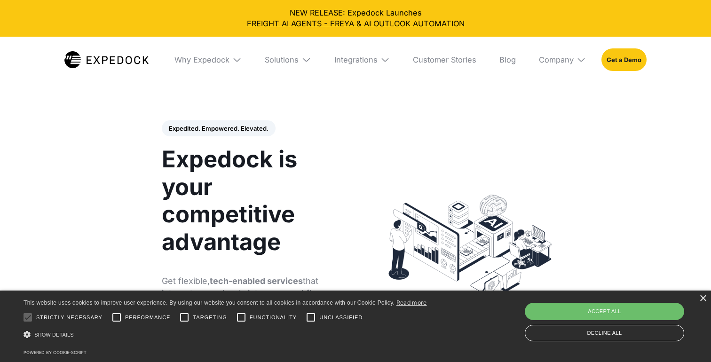
select select
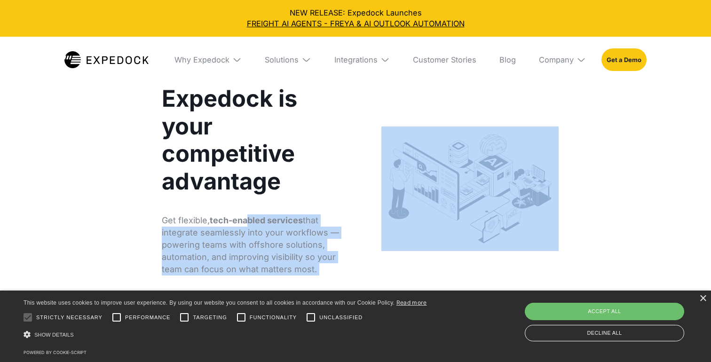
drag, startPoint x: 275, startPoint y: 220, endPoint x: 436, endPoint y: 238, distance: 161.4
click at [433, 238] on div "Expedited. Empowered. Elevated. Automate Freight Document Extraction at 99.97% …" at bounding box center [355, 189] width 407 height 259
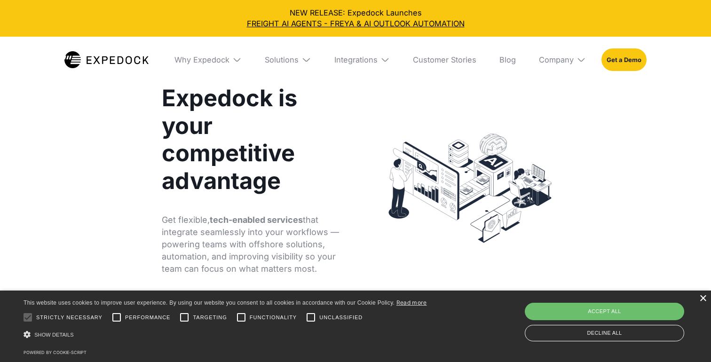
click at [703, 299] on div "×" at bounding box center [703, 299] width 7 height 7
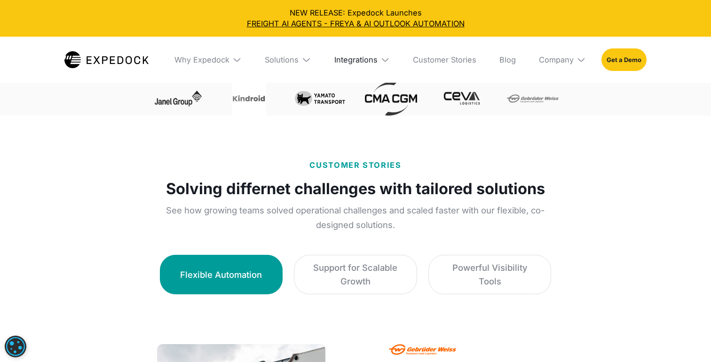
click at [372, 60] on div "Integrations" at bounding box center [356, 59] width 43 height 9
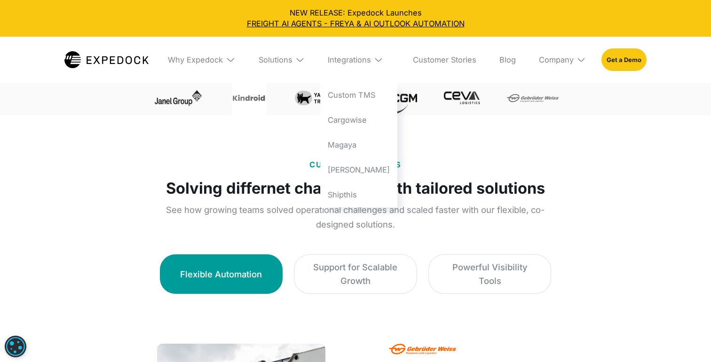
click at [280, 65] on div "Solutions" at bounding box center [282, 60] width 62 height 46
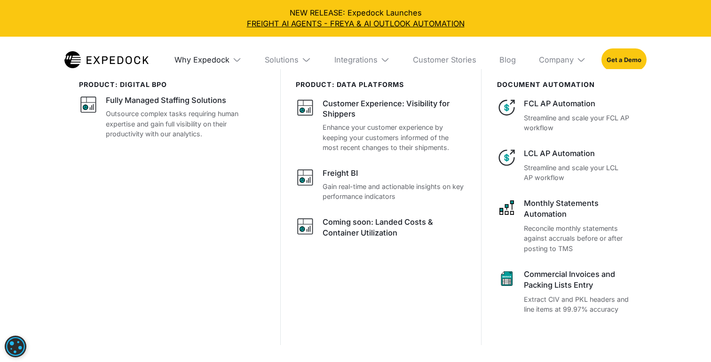
click at [190, 64] on div "Why Expedock" at bounding box center [202, 59] width 55 height 9
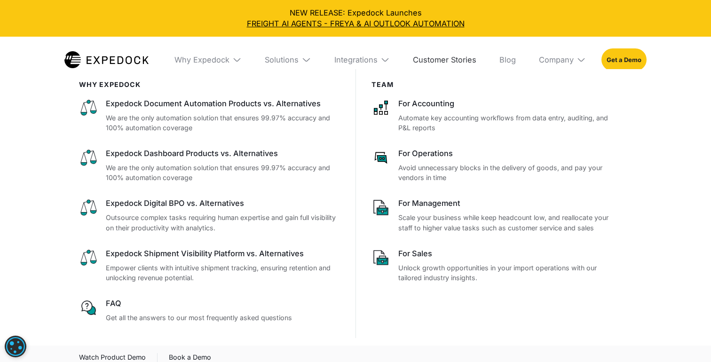
scroll to position [531, 0]
click at [23, 253] on div "WHy Expedock Expedock Document Automation Products vs. Alternatives We are the …" at bounding box center [355, 221] width 711 height 305
click at [12, 214] on div "WHy Expedock Expedock Document Automation Products vs. Alternatives We are the …" at bounding box center [355, 221] width 711 height 305
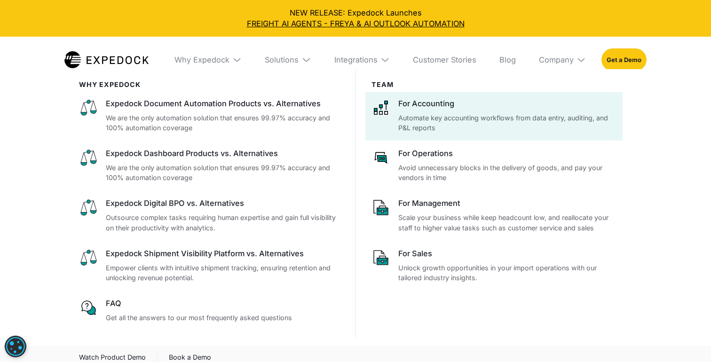
scroll to position [1298, 0]
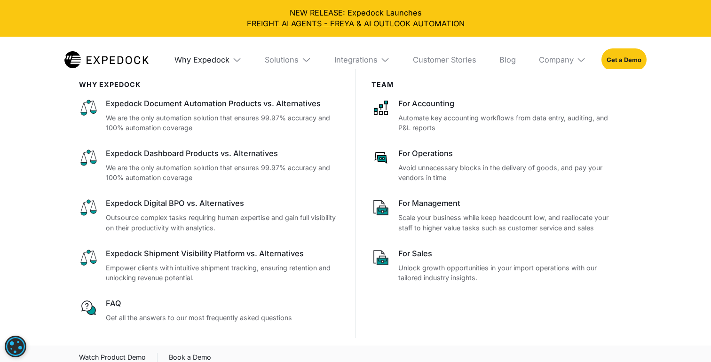
click at [219, 57] on div "Why Expedock" at bounding box center [202, 59] width 55 height 9
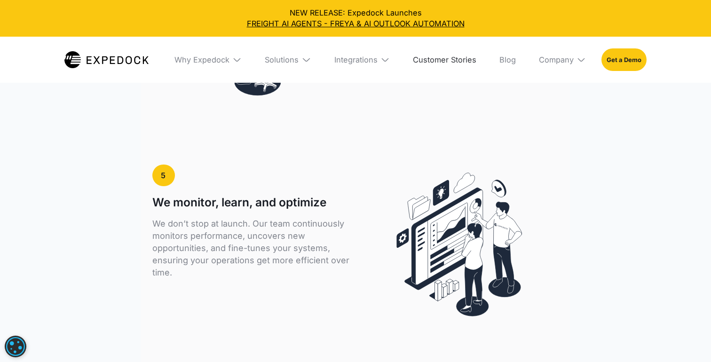
click at [446, 61] on link "Customer Stories" at bounding box center [445, 60] width 79 height 46
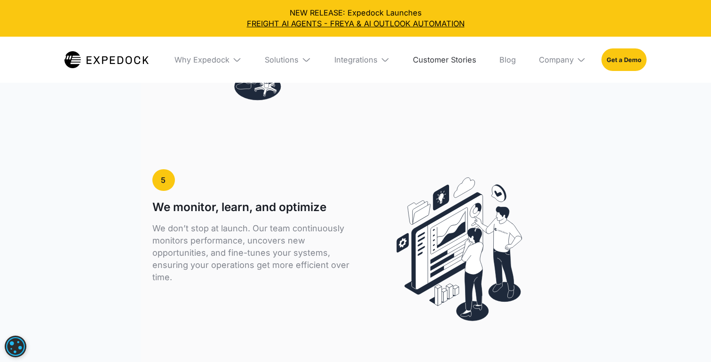
scroll to position [2341, 0]
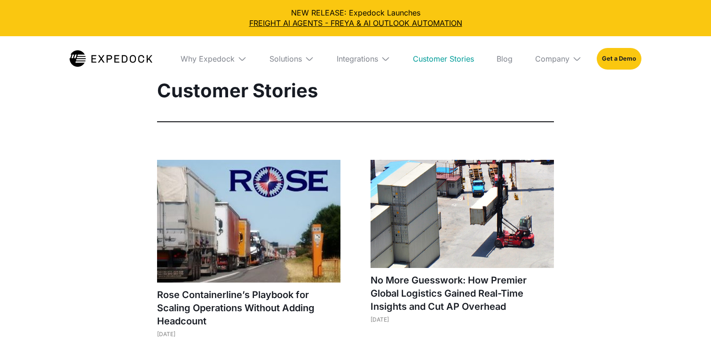
select select
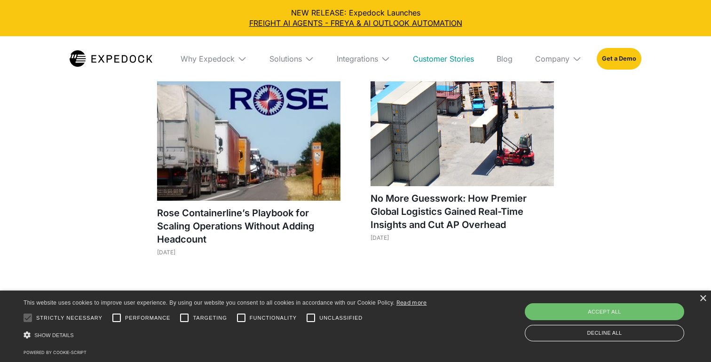
scroll to position [83, 0]
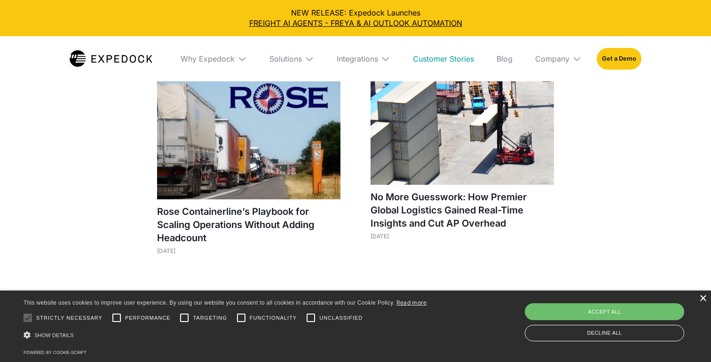
click at [700, 297] on div "×" at bounding box center [703, 299] width 7 height 7
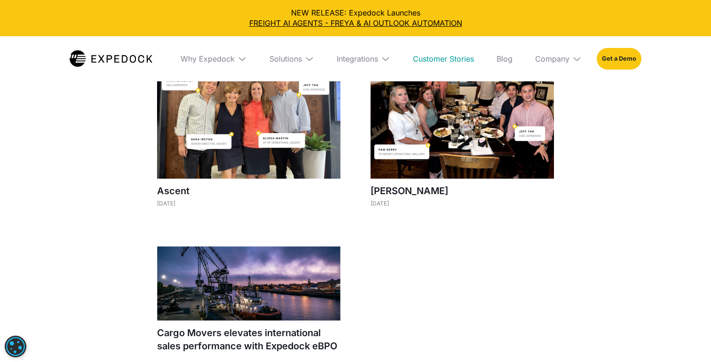
scroll to position [980, 0]
